Goal: Check status

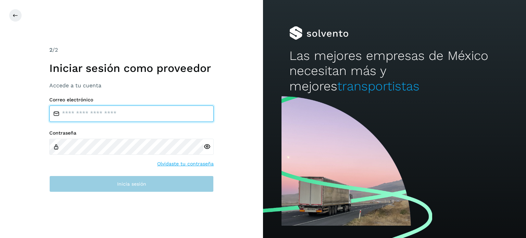
type input "**********"
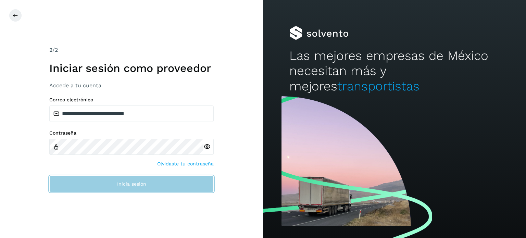
click at [138, 183] on span "Inicia sesión" at bounding box center [131, 184] width 29 height 5
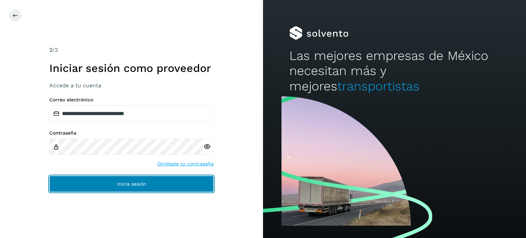
click at [137, 182] on span "Inicia sesión" at bounding box center [131, 184] width 29 height 5
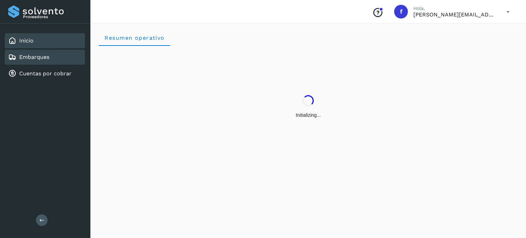
click at [31, 58] on link "Embarques" at bounding box center [34, 57] width 30 height 7
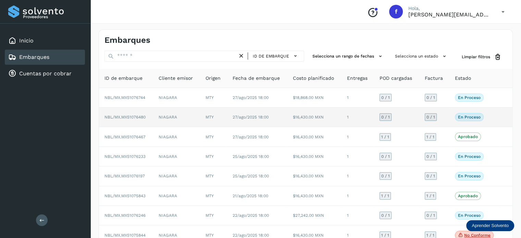
click at [144, 115] on span "NBL/MX.MX51076480" at bounding box center [124, 117] width 41 height 5
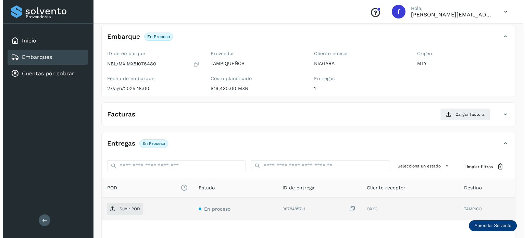
scroll to position [86, 0]
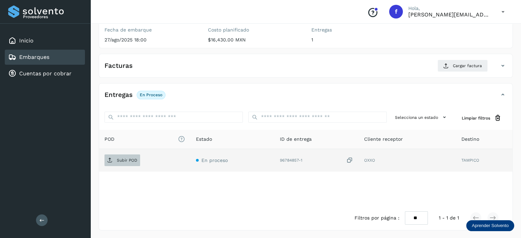
click at [135, 158] on p "Subir POD" at bounding box center [127, 160] width 21 height 5
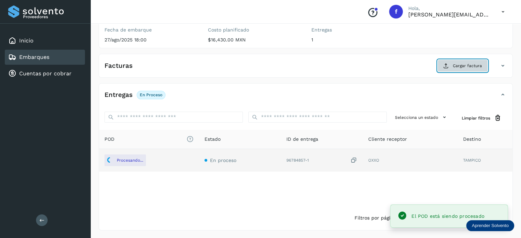
click at [463, 69] on button "Cargar factura" at bounding box center [462, 66] width 50 height 12
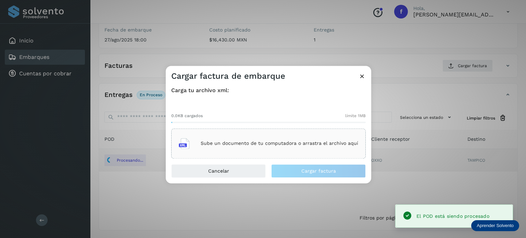
click at [259, 140] on div "Sube un documento de tu computadora o arrastra el archivo aquí" at bounding box center [269, 143] width 180 height 18
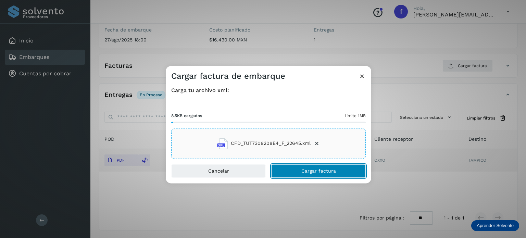
click at [345, 171] on button "Cargar factura" at bounding box center [318, 171] width 95 height 14
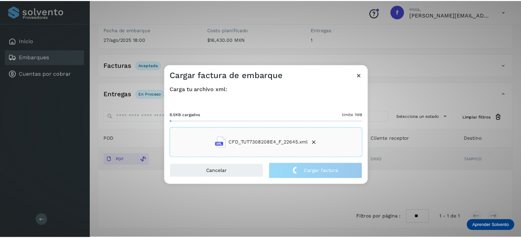
scroll to position [86, 0]
